Goal: Task Accomplishment & Management: Use online tool/utility

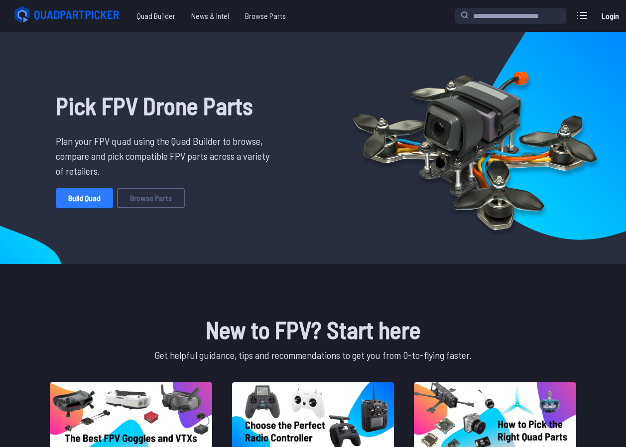
click at [93, 201] on link "Build Quad" at bounding box center [84, 198] width 57 height 20
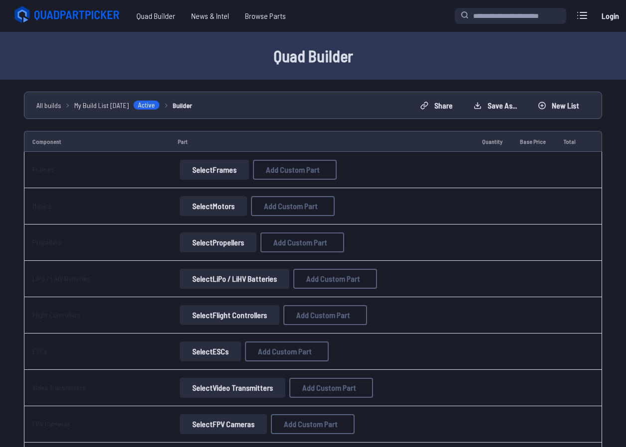
click at [222, 171] on button "Select Frames" at bounding box center [214, 170] width 69 height 20
click at [209, 169] on button "Select Frames" at bounding box center [214, 170] width 69 height 20
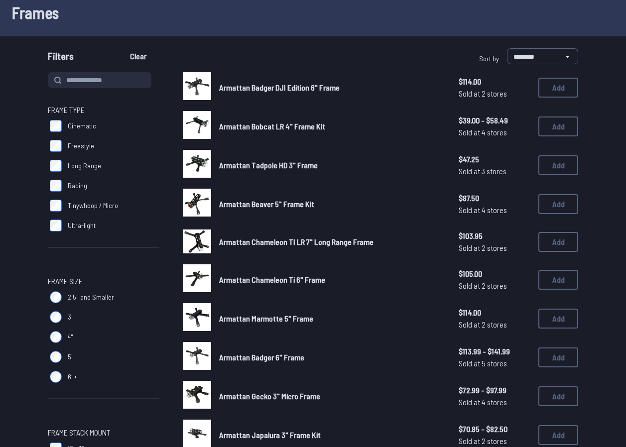
scroll to position [50, 0]
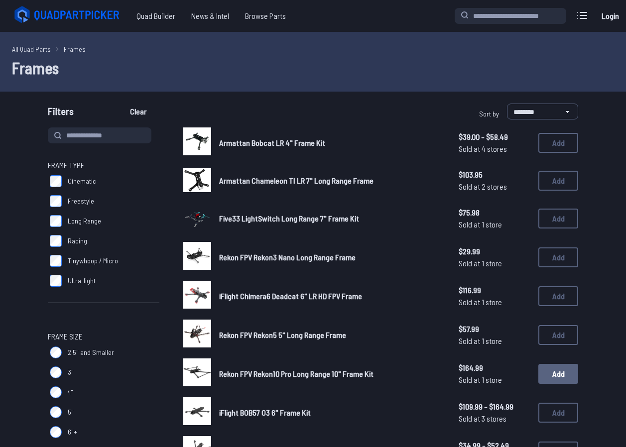
click at [552, 376] on button "Add" at bounding box center [559, 374] width 40 height 20
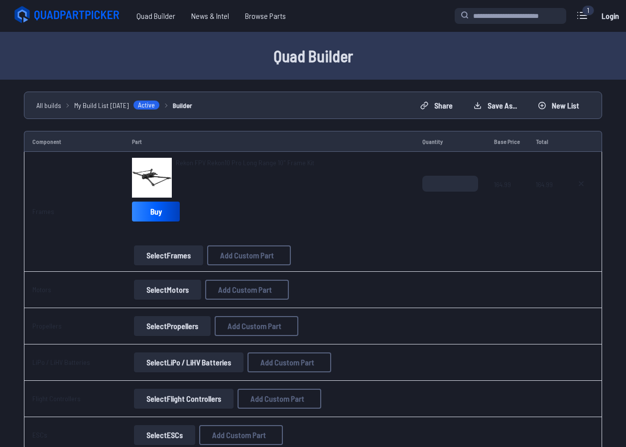
click at [156, 295] on button "Select Motors" at bounding box center [167, 290] width 67 height 20
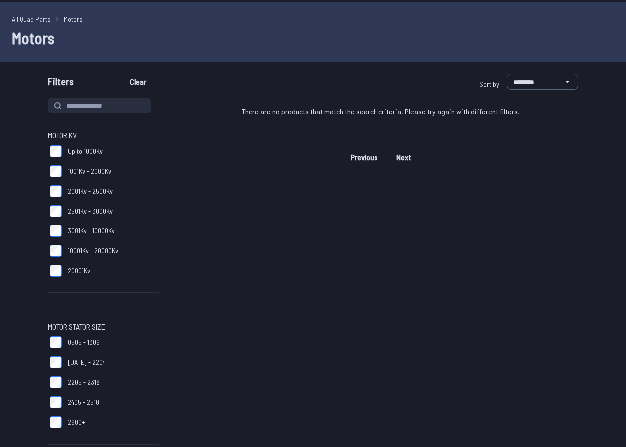
scroll to position [50, 0]
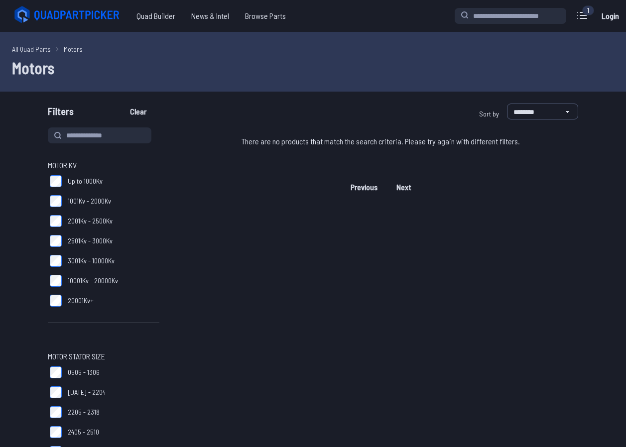
click at [56, 268] on label "3001Kv - 10000Kv" at bounding box center [104, 261] width 112 height 20
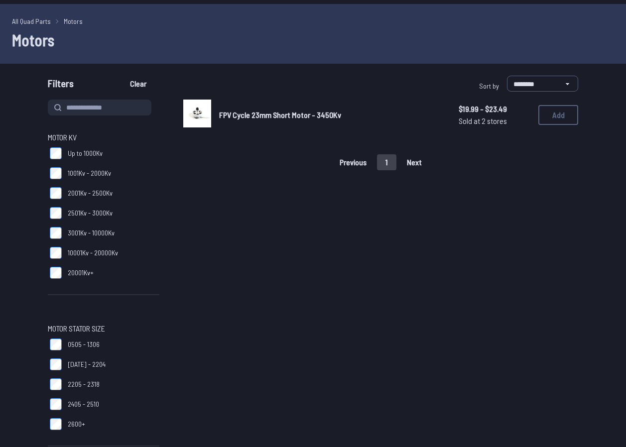
scroll to position [50, 0]
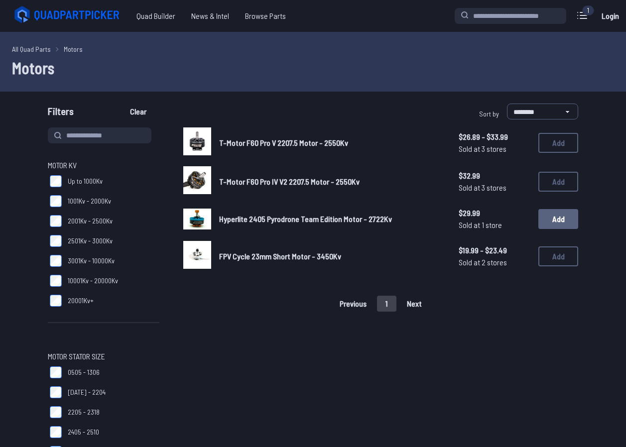
click at [559, 215] on button "Add" at bounding box center [559, 219] width 40 height 20
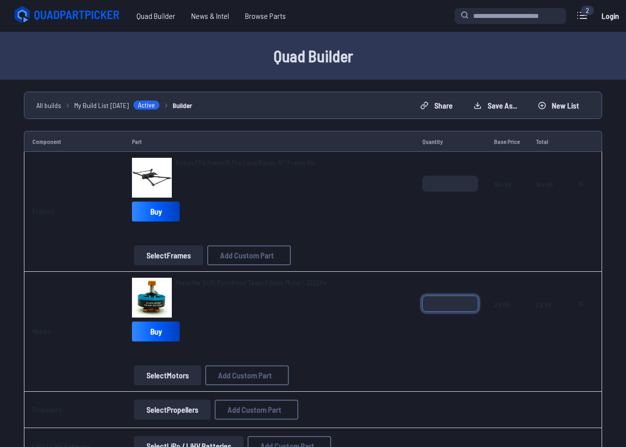
click at [453, 311] on input "*" at bounding box center [451, 304] width 56 height 16
type input "*"
click at [185, 411] on button "Select Propellers" at bounding box center [172, 410] width 77 height 20
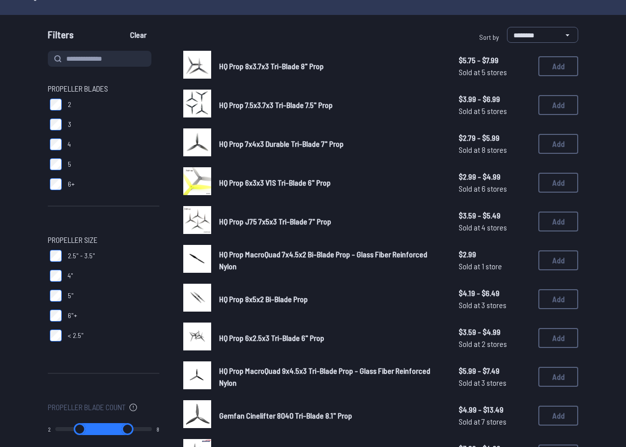
scroll to position [50, 0]
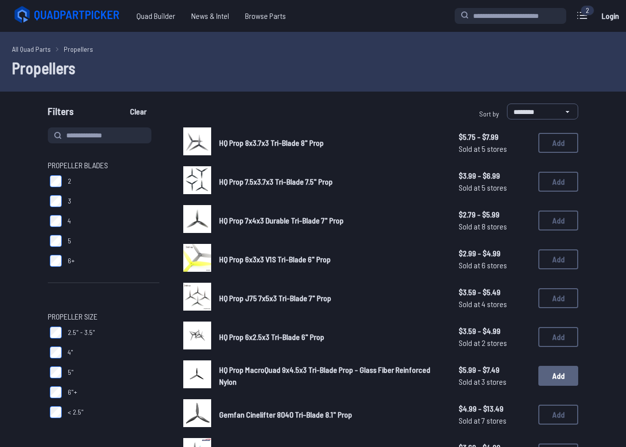
click at [562, 373] on button "Add" at bounding box center [559, 376] width 40 height 20
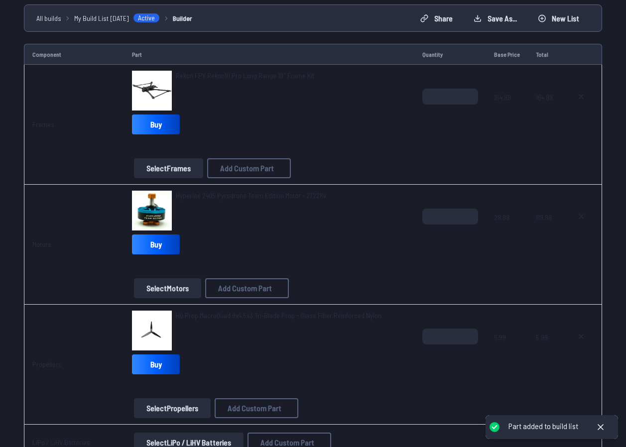
scroll to position [100, 0]
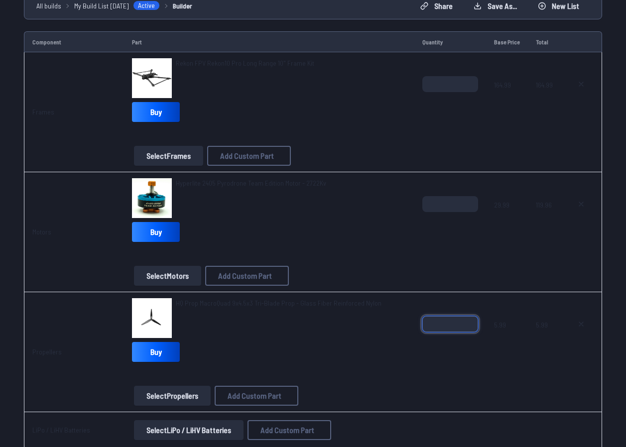
drag, startPoint x: 440, startPoint y: 324, endPoint x: 303, endPoint y: 333, distance: 137.9
click at [303, 333] on tr "Propellers HQ Prop MacroQuad 9x4.5x3 Tri-Blade Prop - Glass Fiber Reinforced Ny…" at bounding box center [313, 352] width 579 height 120
type input "*"
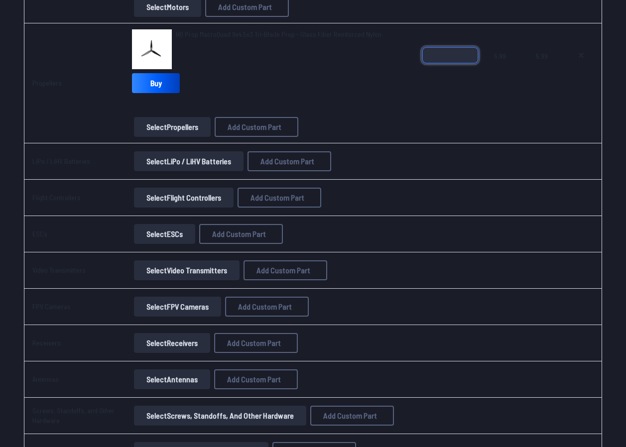
scroll to position [349, 0]
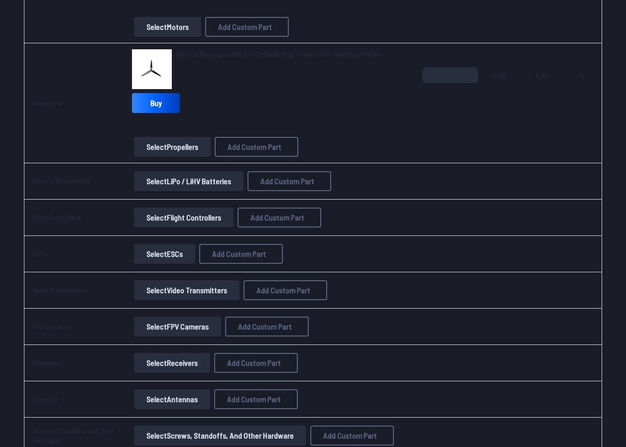
click at [157, 178] on button "Select LiPo / LiHV Batteries" at bounding box center [189, 181] width 110 height 20
click at [159, 185] on button "Select LiPo / LiHV Batteries" at bounding box center [189, 181] width 110 height 20
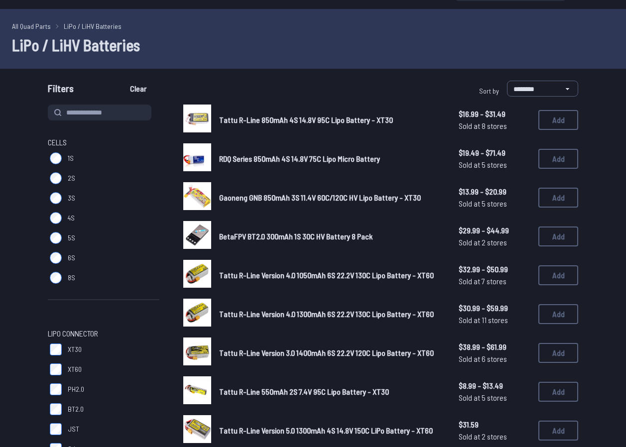
scroll to position [50, 0]
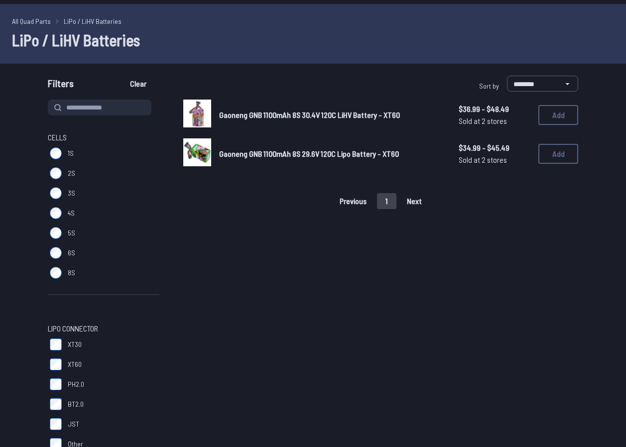
scroll to position [50, 0]
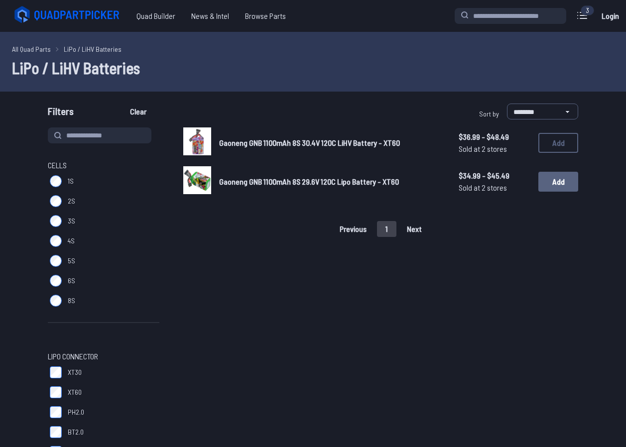
click at [553, 182] on button "Add" at bounding box center [559, 182] width 40 height 20
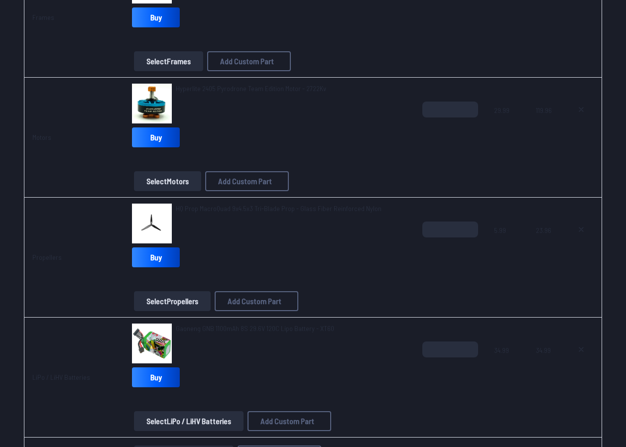
scroll to position [249, 0]
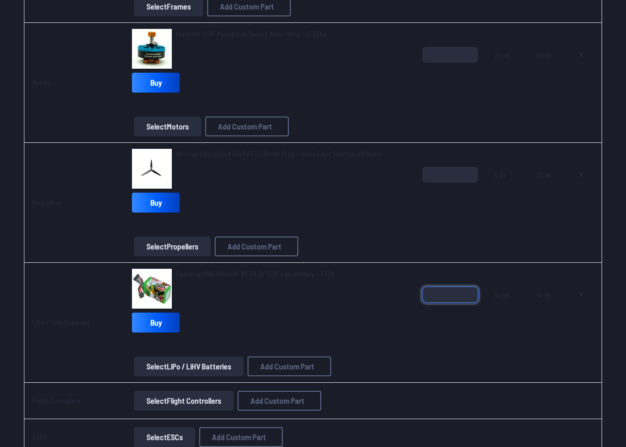
drag, startPoint x: 440, startPoint y: 293, endPoint x: 372, endPoint y: 306, distance: 69.0
click at [382, 306] on tr "LiPo / LiHV Batteries Gaoneng GNB 1100mAh 8S 29.6V 120C Lipo Battery - XT60 Buy…" at bounding box center [313, 323] width 579 height 120
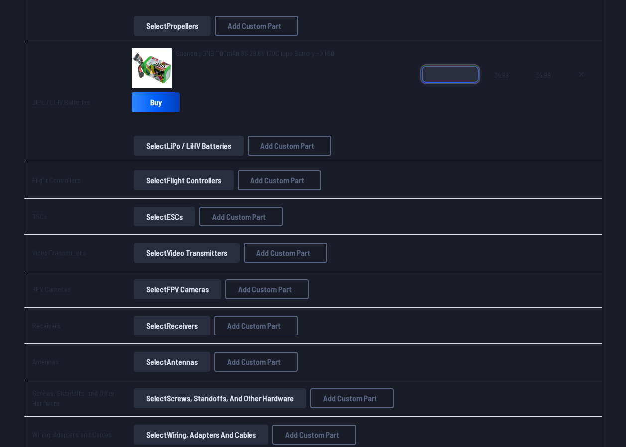
scroll to position [448, 0]
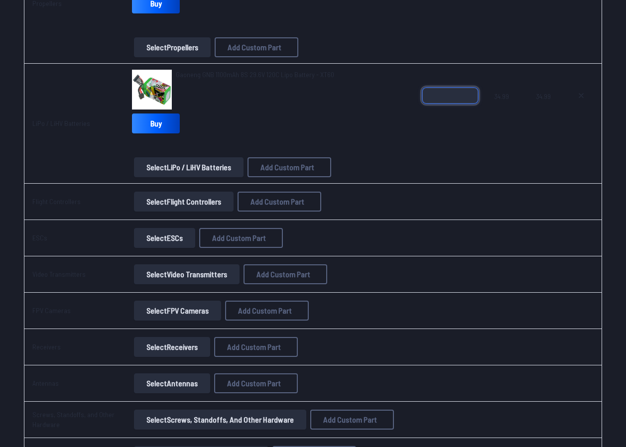
type input "*"
click at [147, 206] on button "Select Flight Controllers" at bounding box center [184, 202] width 100 height 20
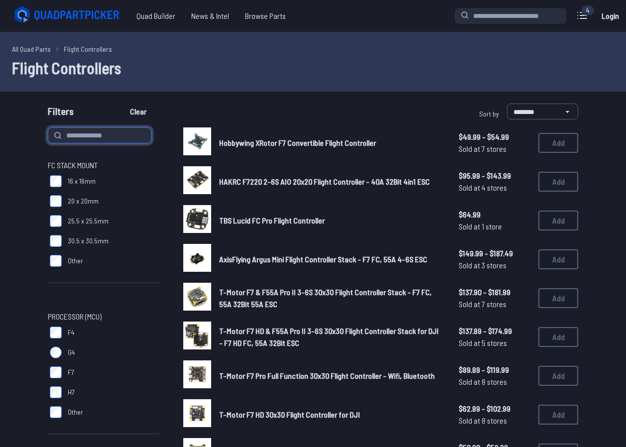
click at [73, 137] on input at bounding box center [100, 136] width 104 height 16
type input "*****"
click at [122, 104] on button "Clear" at bounding box center [138, 112] width 33 height 16
type input "*****"
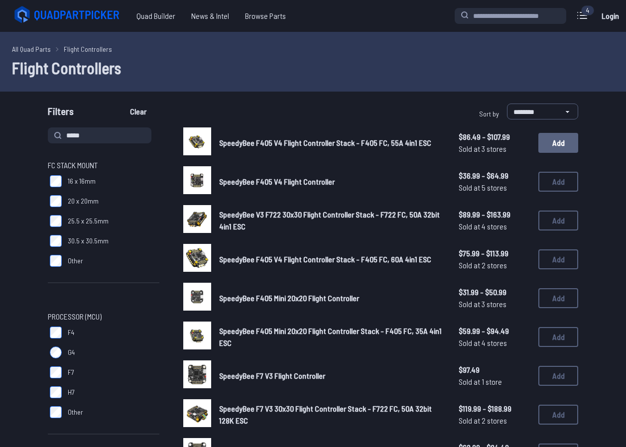
click at [567, 145] on button "Add" at bounding box center [559, 143] width 40 height 20
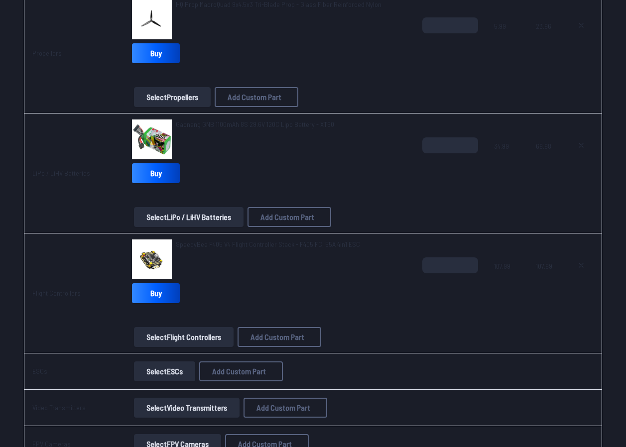
scroll to position [448, 0]
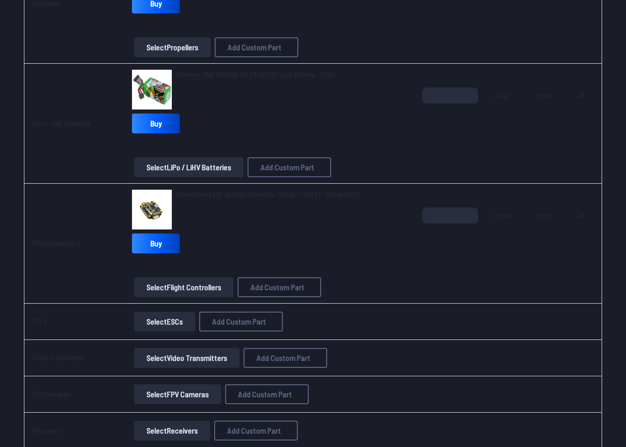
click at [152, 323] on button "Select ESCs" at bounding box center [164, 322] width 61 height 20
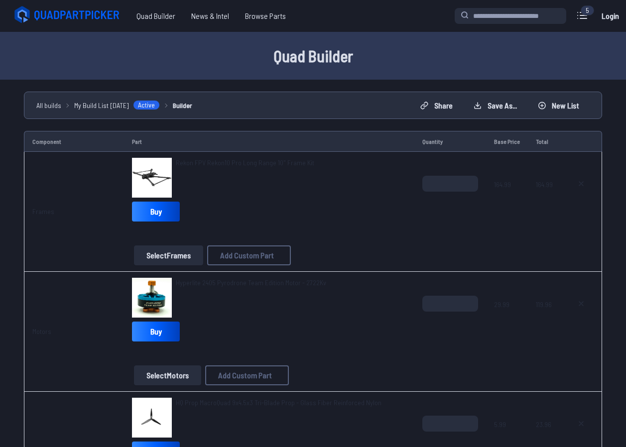
scroll to position [448, 0]
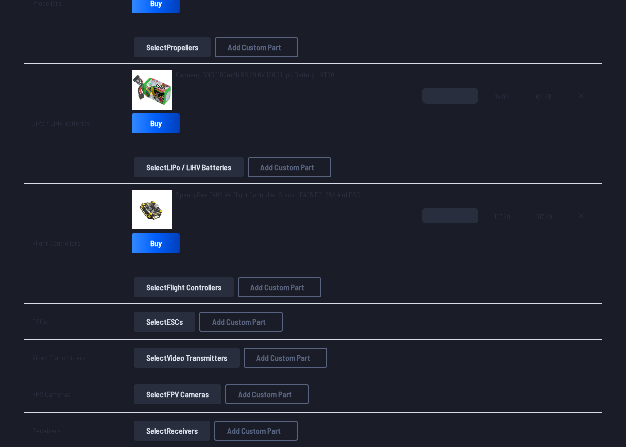
click at [156, 359] on button "Select Video Transmitters" at bounding box center [187, 358] width 106 height 20
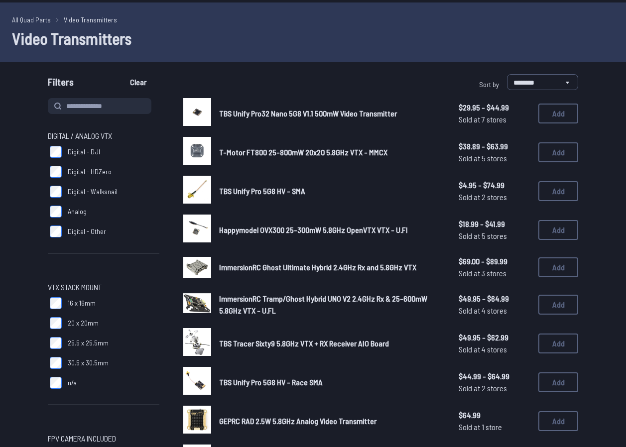
scroll to position [50, 0]
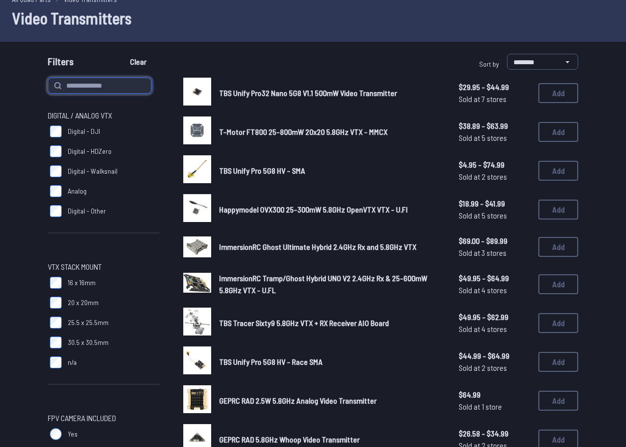
click at [100, 87] on input at bounding box center [100, 86] width 104 height 16
type input "*****"
click at [122, 54] on button "Clear" at bounding box center [138, 62] width 33 height 16
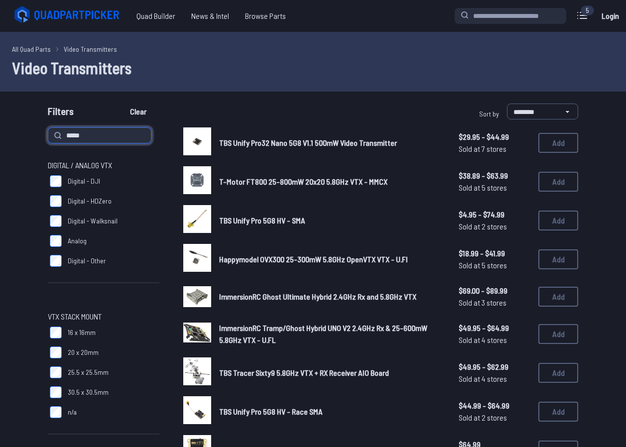
type input "*****"
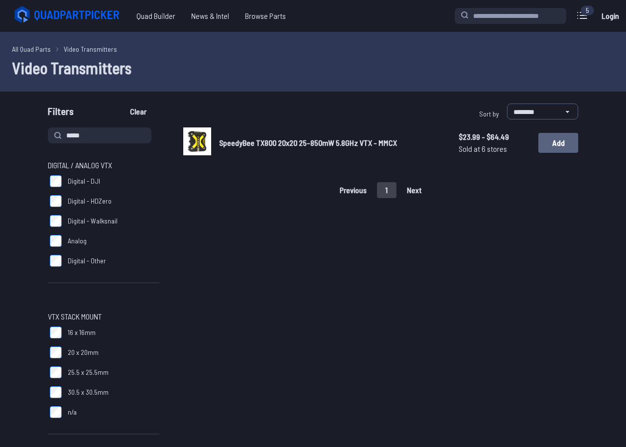
click at [548, 141] on button "Add" at bounding box center [559, 143] width 40 height 20
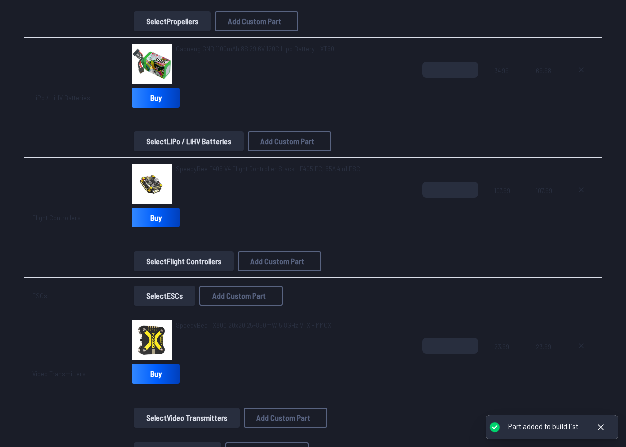
scroll to position [548, 0]
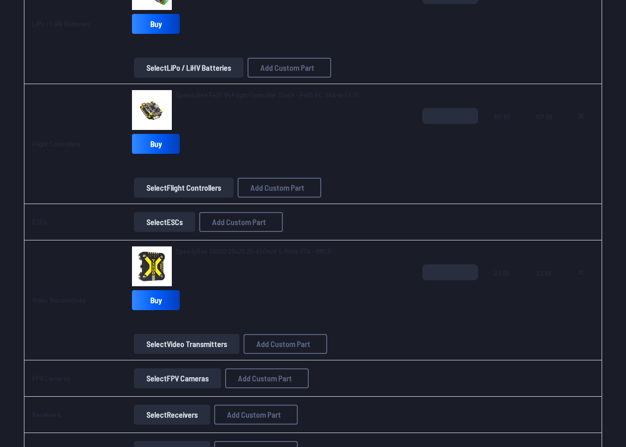
click at [148, 381] on button "Select FPV Cameras" at bounding box center [177, 379] width 87 height 20
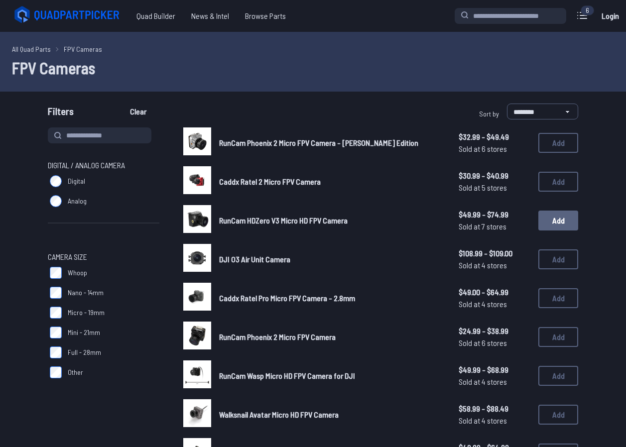
click at [558, 223] on button "Add" at bounding box center [559, 221] width 40 height 20
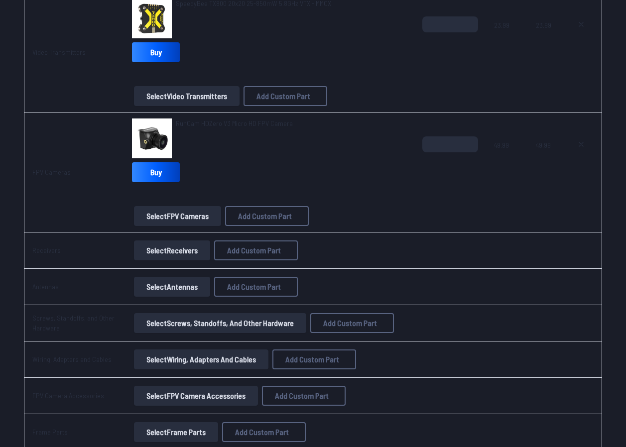
scroll to position [797, 0]
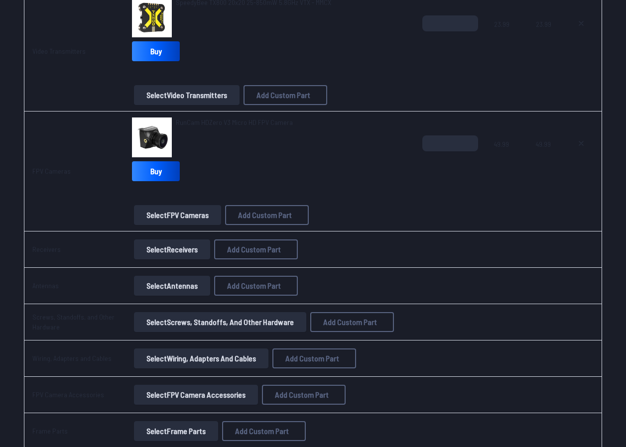
click at [164, 251] on button "Select Receivers" at bounding box center [172, 250] width 76 height 20
click at [163, 252] on button "Select Receivers" at bounding box center [172, 250] width 76 height 20
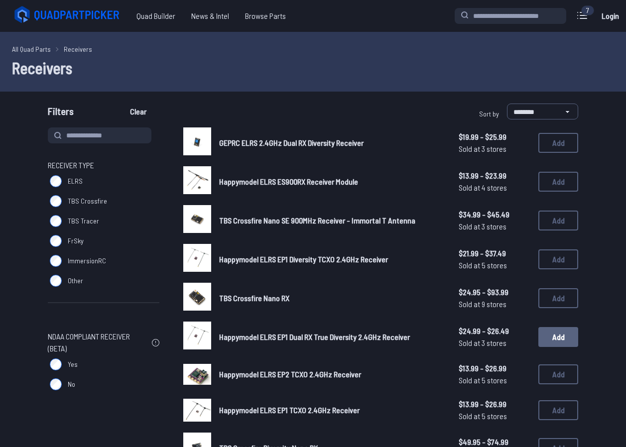
click at [556, 337] on button "Add" at bounding box center [559, 337] width 40 height 20
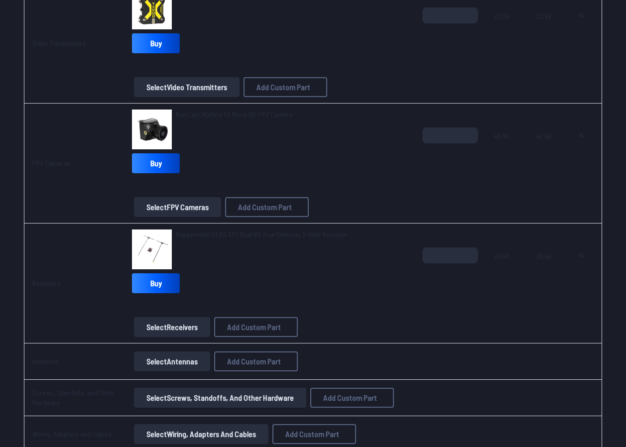
scroll to position [947, 0]
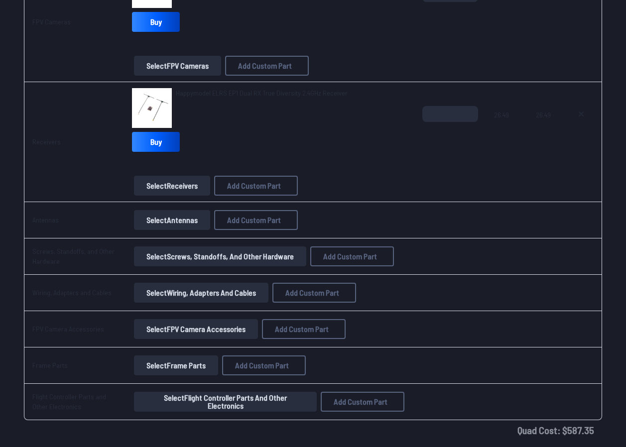
click at [166, 227] on button "Select Antennas" at bounding box center [172, 220] width 76 height 20
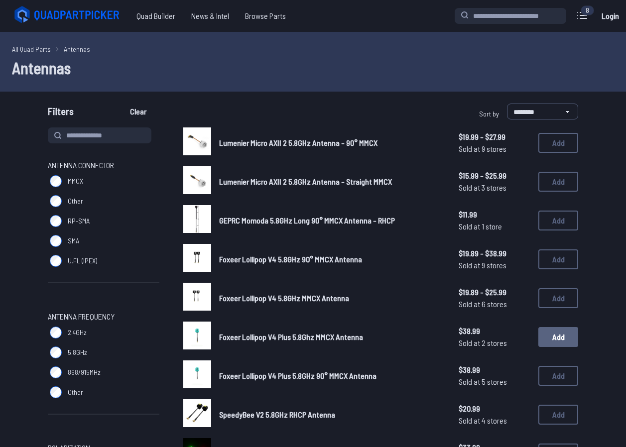
click at [551, 331] on button "Add" at bounding box center [559, 337] width 40 height 20
